Goal: Transaction & Acquisition: Book appointment/travel/reservation

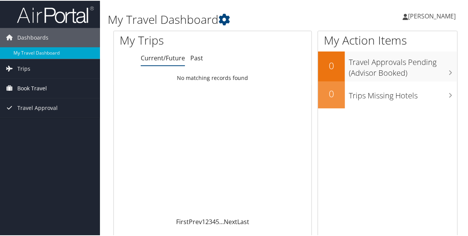
click at [47, 85] on link "Book Travel" at bounding box center [50, 87] width 100 height 19
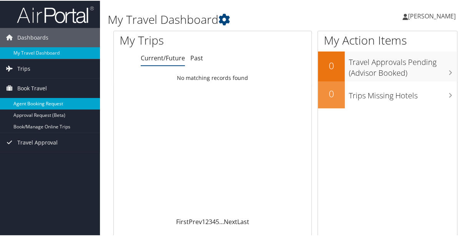
click at [48, 103] on link "Agent Booking Request" at bounding box center [50, 103] width 100 height 12
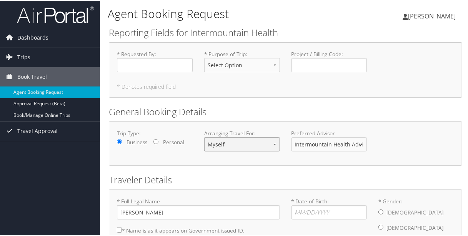
click at [275, 142] on select "Myself Another Traveler Guest Traveler" at bounding box center [242, 144] width 76 height 14
click at [274, 99] on form "Reporting Fields for Intermountain Health * Requested By : Required * Purpose o…" at bounding box center [286, 160] width 354 height 270
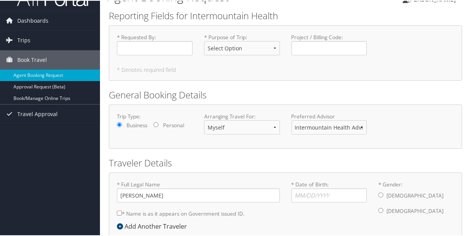
scroll to position [18, 0]
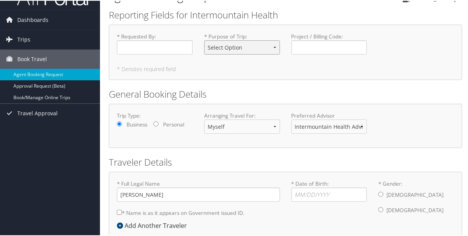
click at [254, 47] on select "Select Option 3rd Party Reimbursable Business CME Conf or Education Groups Pers…" at bounding box center [242, 47] width 76 height 14
select select "Business"
click at [204, 40] on select "Select Option 3rd Party Reimbursable Business CME Conf or Education Groups Pers…" at bounding box center [242, 47] width 76 height 14
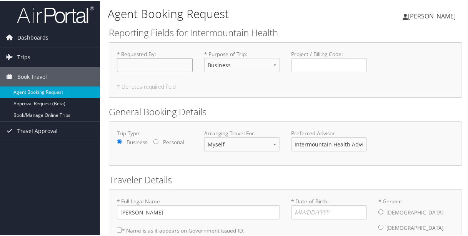
click at [157, 68] on input "* Requested By : Required" at bounding box center [155, 64] width 76 height 14
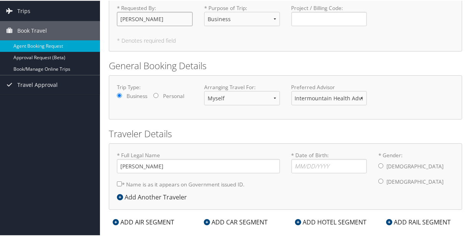
scroll to position [68, 0]
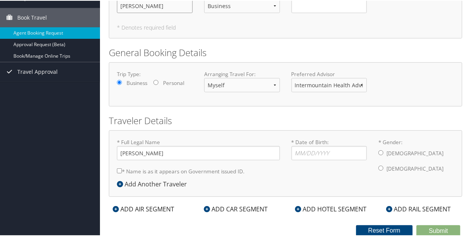
type input "[PERSON_NAME]"
click at [320, 145] on input "* Date of Birth: Invalid Date" at bounding box center [330, 152] width 76 height 14
type input "10/18/1983"
click at [379, 150] on input "* Gender: Male Female" at bounding box center [381, 152] width 5 height 5
radio input "true"
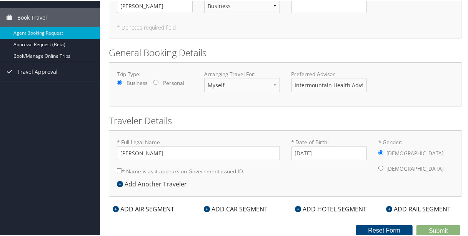
click at [120, 168] on input "* Name is as it appears on Government issued ID." at bounding box center [119, 170] width 5 height 5
checkbox input "true"
click at [134, 145] on input "John Stutznegger" at bounding box center [198, 152] width 163 height 14
type input "John Avery Stutznegger"
click at [141, 204] on div "ADD AIR SEGMENT" at bounding box center [143, 208] width 69 height 9
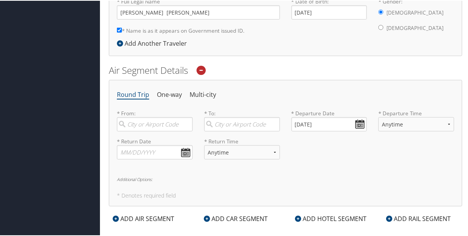
scroll to position [202, 0]
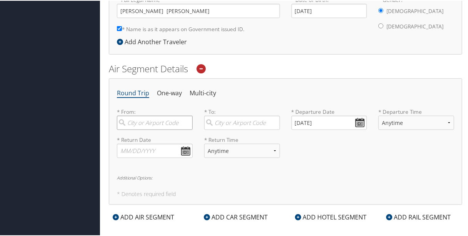
click at [149, 121] on input "search" at bounding box center [155, 122] width 76 height 14
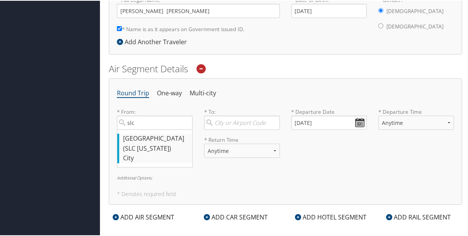
click at [152, 139] on div "Salt Lake City (SLC Utah)" at bounding box center [155, 143] width 65 height 20
click at [152, 129] on input "slc" at bounding box center [155, 122] width 76 height 14
type input "Salt Lake City (SLC Utah)"
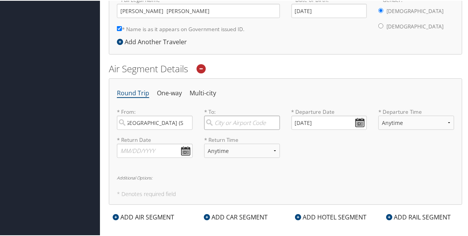
scroll to position [0, 0]
click at [229, 122] on input "search" at bounding box center [242, 122] width 76 height 14
click at [230, 140] on div "Boise (BOI ID)" at bounding box center [242, 138] width 65 height 10
click at [230, 129] on input "boise" at bounding box center [242, 122] width 76 height 14
type input "Boise (BOI ID)"
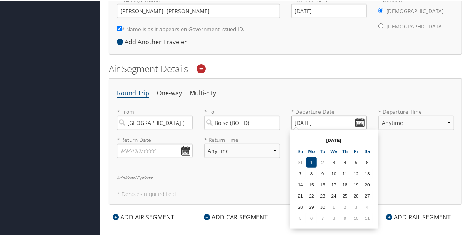
click at [355, 122] on input "09/01/2025" at bounding box center [330, 122] width 76 height 14
click at [342, 160] on td "4" at bounding box center [345, 162] width 10 height 10
type input "09/04/2025"
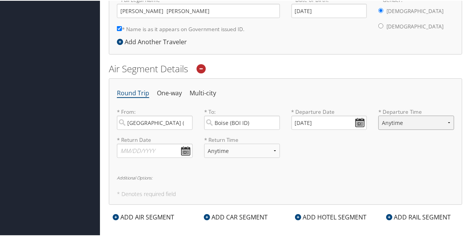
click at [400, 121] on select "Anytime Early Morning (5AM-7AM) Morning (7AM-12PM) Afternoon (12PM-5PM) Evening…" at bounding box center [417, 122] width 76 height 14
select select "7AM-12PM"
click at [379, 115] on select "Anytime Early Morning (5AM-7AM) Morning (7AM-12PM) Afternoon (12PM-5PM) Evening…" at bounding box center [417, 122] width 76 height 14
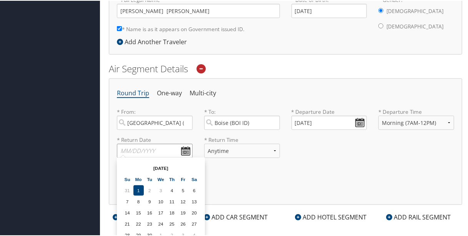
click at [187, 148] on input "text" at bounding box center [155, 150] width 76 height 14
click at [192, 189] on td "6" at bounding box center [194, 190] width 10 height 10
type input "09/06/2025"
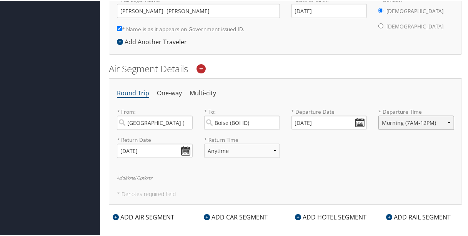
click at [384, 119] on select "Anytime Early Morning (5AM-7AM) Morning (7AM-12PM) Afternoon (12PM-5PM) Evening…" at bounding box center [417, 122] width 76 height 14
select select "Anytime"
click at [379, 115] on select "Anytime Early Morning (5AM-7AM) Morning (7AM-12PM) Afternoon (12PM-5PM) Evening…" at bounding box center [417, 122] width 76 height 14
click at [256, 153] on select "Anytime Early Morning (5AM-7AM) Morning (7AM-12PM) Afternoon (12PM-5PM) Evening…" at bounding box center [242, 150] width 76 height 14
select select "12PM-5PM"
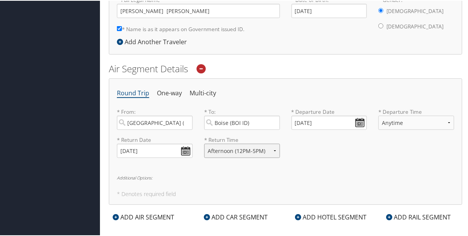
click at [204, 143] on select "Anytime Early Morning (5AM-7AM) Morning (7AM-12PM) Afternoon (12PM-5PM) Evening…" at bounding box center [242, 150] width 76 height 14
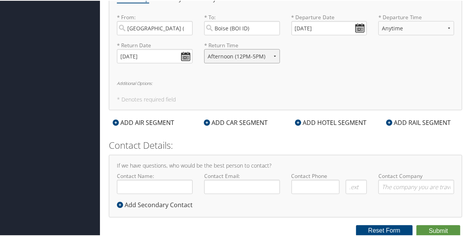
scroll to position [304, 0]
click at [224, 117] on div "ADD CAR SEGMENT" at bounding box center [236, 121] width 72 height 9
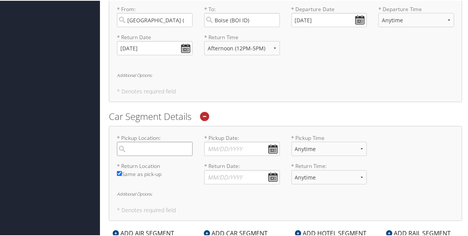
click at [167, 151] on input "search" at bounding box center [155, 148] width 76 height 14
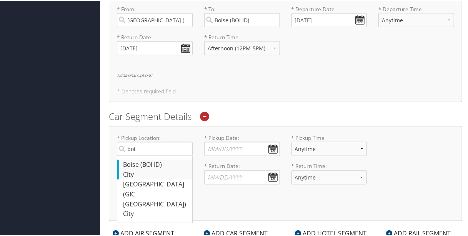
click at [159, 167] on div "Boise (BOI ID)" at bounding box center [155, 164] width 65 height 10
click at [159, 155] on input "boi" at bounding box center [155, 148] width 76 height 14
type input "Boise"
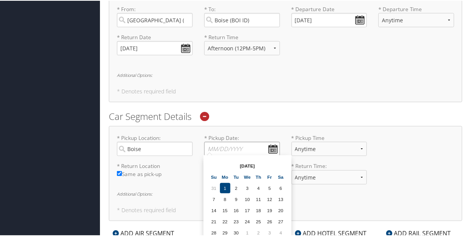
click at [271, 147] on input "* Pickup Date: Dates must be valid" at bounding box center [242, 148] width 76 height 14
click at [260, 187] on td "4" at bounding box center [259, 187] width 10 height 10
type input "09/04/2025"
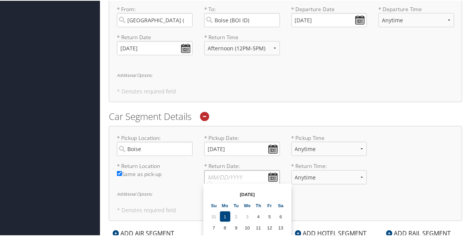
click at [274, 176] on input "* Return Date: Dates must be valid" at bounding box center [242, 177] width 76 height 14
click at [283, 213] on td "6" at bounding box center [281, 216] width 10 height 10
type input "09/06/2025"
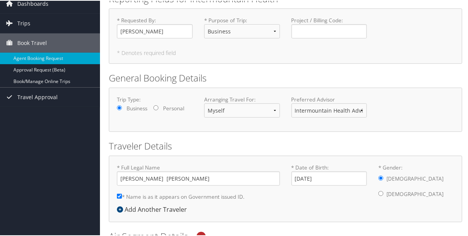
scroll to position [0, 0]
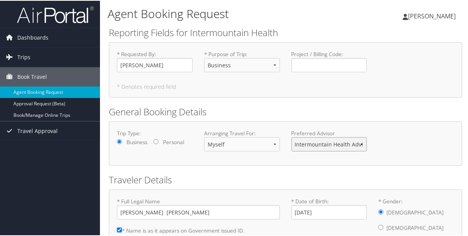
click at [330, 145] on select "Intermountain Health Advisor Team" at bounding box center [330, 144] width 76 height 14
drag, startPoint x: 409, startPoint y: 114, endPoint x: 432, endPoint y: 103, distance: 25.6
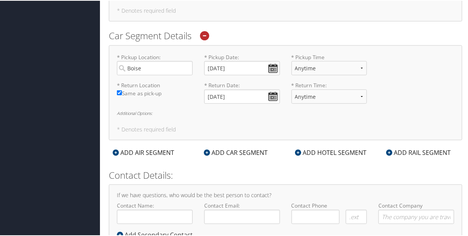
scroll to position [423, 0]
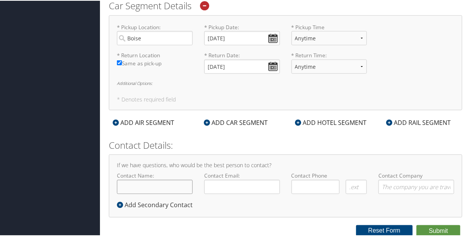
click at [164, 184] on input "Contact Name:" at bounding box center [155, 186] width 76 height 14
click at [122, 187] on input "john Stutznegger" at bounding box center [155, 186] width 76 height 14
type input "[PERSON_NAME]"
click at [234, 190] on input "Contact Email:" at bounding box center [242, 186] width 76 height 14
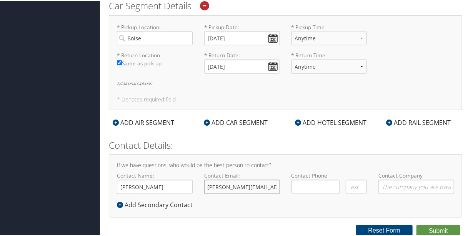
type input "john.stutznegger@imail.org"
click at [311, 187] on input "( ) -" at bounding box center [316, 186] width 48 height 14
type input "(385) 309-7115"
click at [392, 186] on input "Contact Company" at bounding box center [417, 186] width 76 height 14
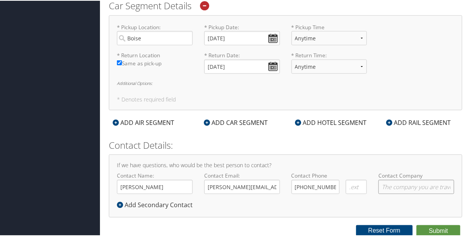
click at [392, 186] on input "Contact Company" at bounding box center [417, 186] width 76 height 14
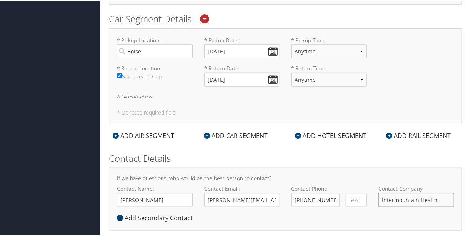
scroll to position [423, 0]
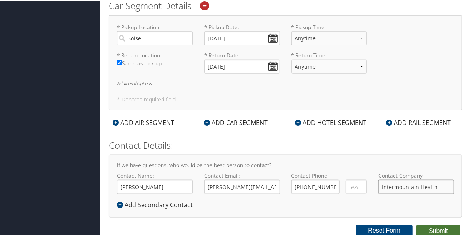
type input "Intermountain Health"
click at [431, 229] on button "Submit" at bounding box center [439, 231] width 44 height 12
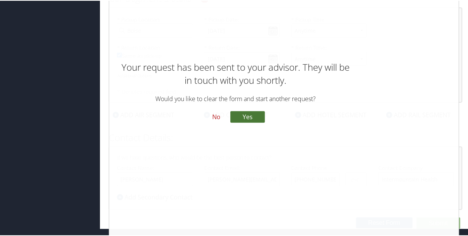
click at [244, 115] on button "Yes" at bounding box center [247, 116] width 35 height 12
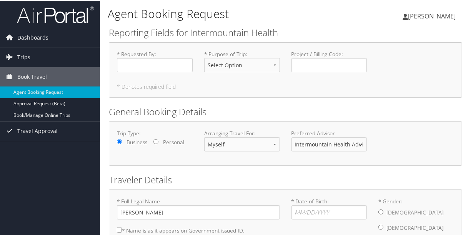
scroll to position [68, 0]
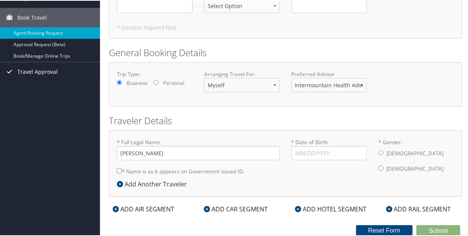
click at [36, 62] on span "Travel Approval" at bounding box center [37, 71] width 40 height 19
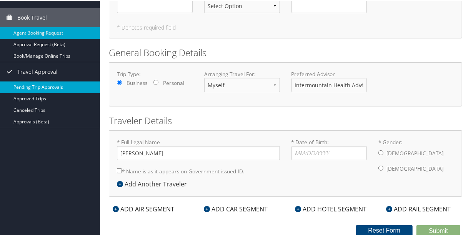
click at [40, 81] on link "Pending Trip Approvals" at bounding box center [50, 87] width 100 height 12
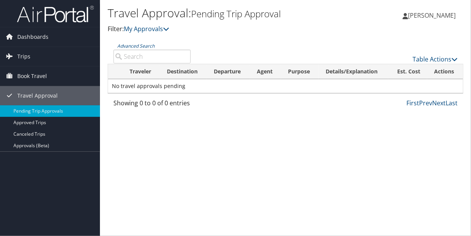
click at [244, 24] on div "Travel Approval: Pending Trip Approval Filter: My Approvals" at bounding box center [226, 19] width 237 height 29
click at [35, 75] on span "Book Travel" at bounding box center [32, 76] width 30 height 19
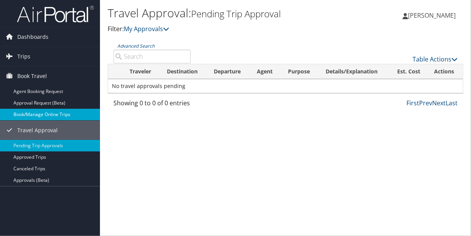
click at [44, 113] on link "Book/Manage Online Trips" at bounding box center [50, 115] width 100 height 12
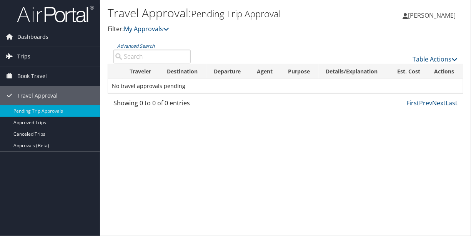
click at [47, 53] on link "Trips" at bounding box center [50, 56] width 100 height 19
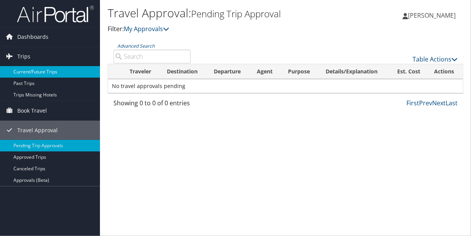
click at [47, 70] on link "Current/Future Trips" at bounding box center [50, 72] width 100 height 12
